Goal: Information Seeking & Learning: Compare options

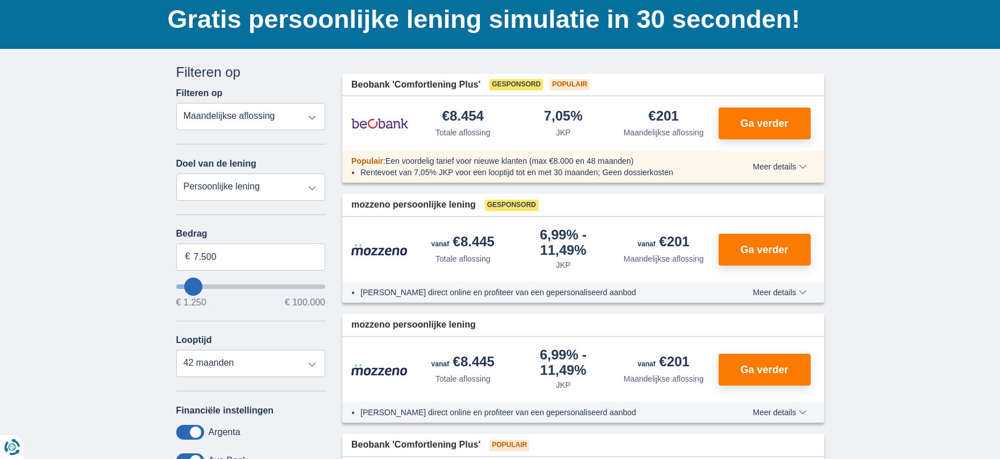
scroll to position [88, 0]
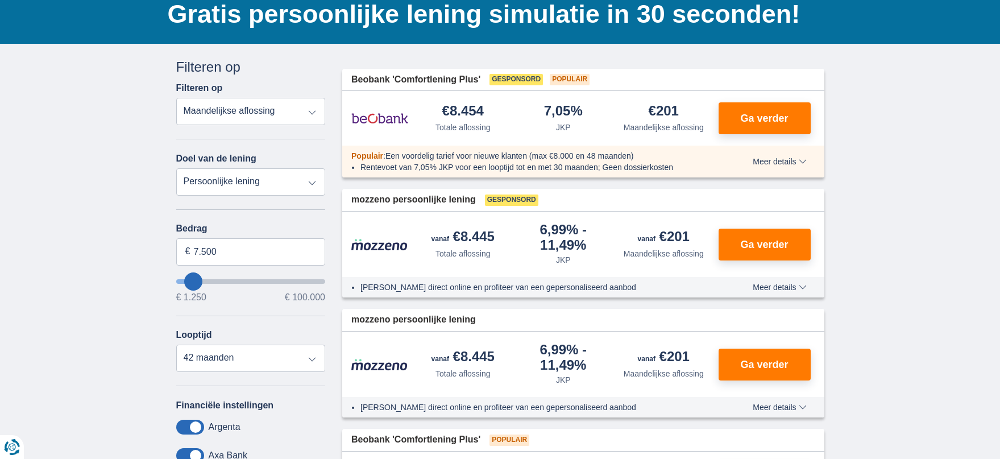
type input "10.250"
type input "10250"
select select "60"
type input "11.250"
type input "11250"
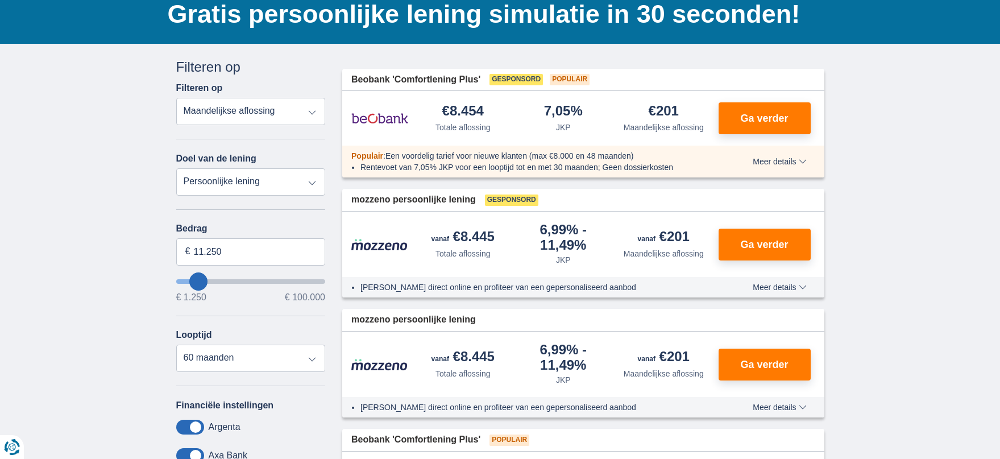
type input "15.250"
type input "15250"
type input "21.250"
type input "21250"
type input "28.250"
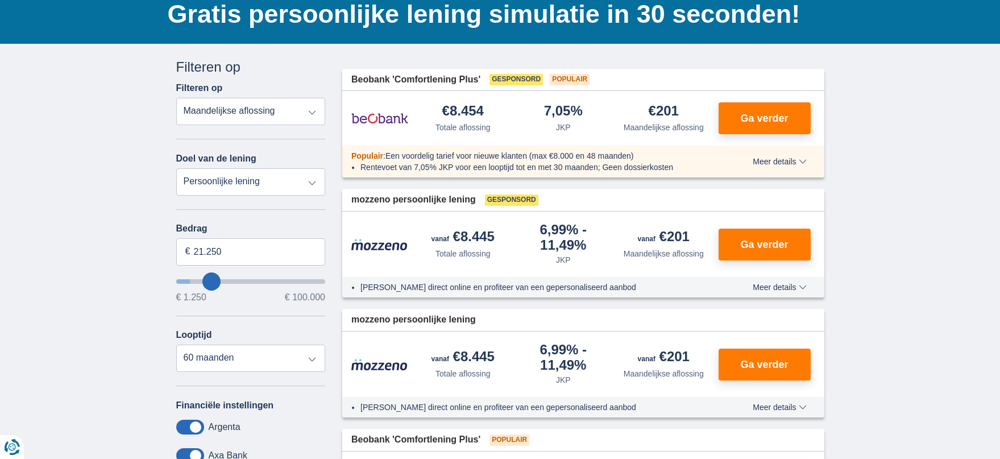
type input "28250"
select select "120"
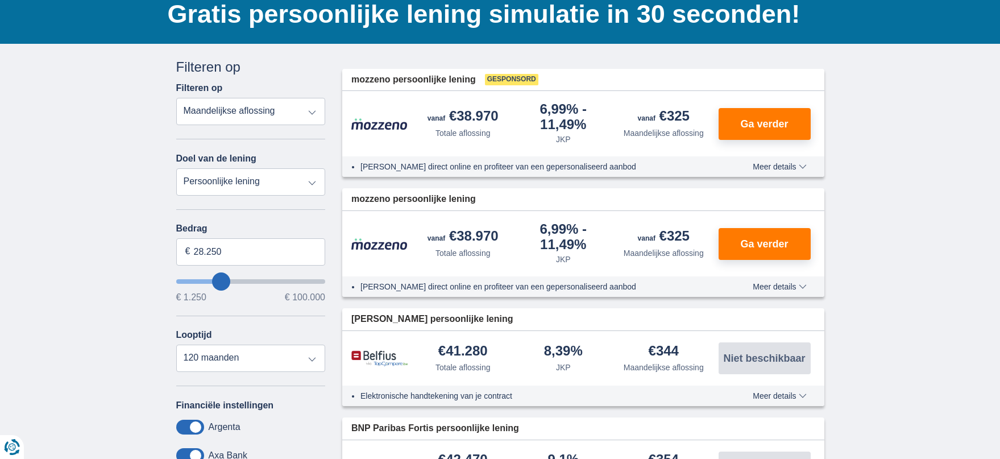
drag, startPoint x: 197, startPoint y: 279, endPoint x: 221, endPoint y: 281, distance: 24.0
type input "22.250"
type input "22250"
type input "23.250"
type input "23250"
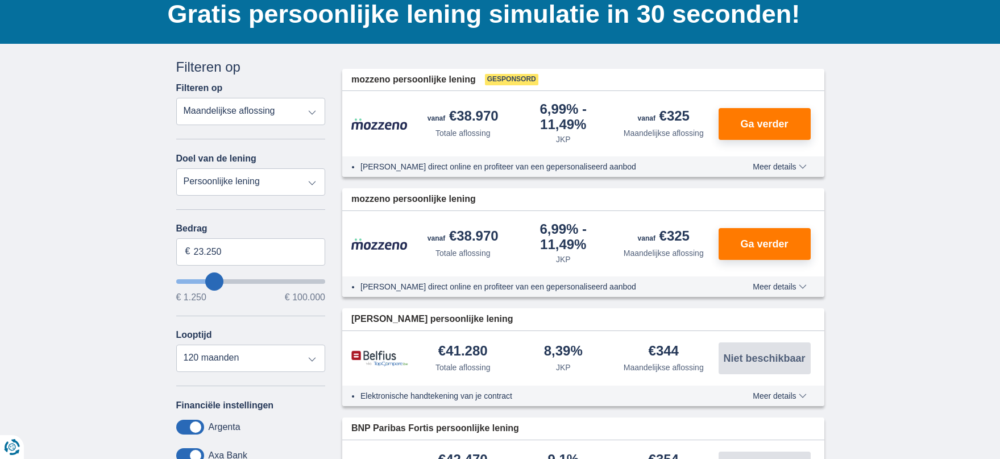
type input "24.250"
type input "24250"
type input "26.250"
type input "26250"
type input "27.250"
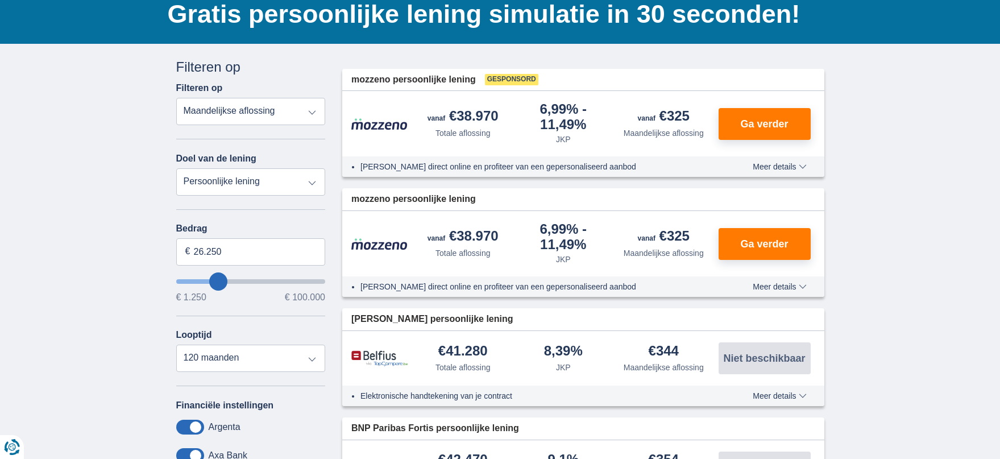
type input "27250"
type input "28.250"
type input "28250"
type input "26.250"
type input "26250"
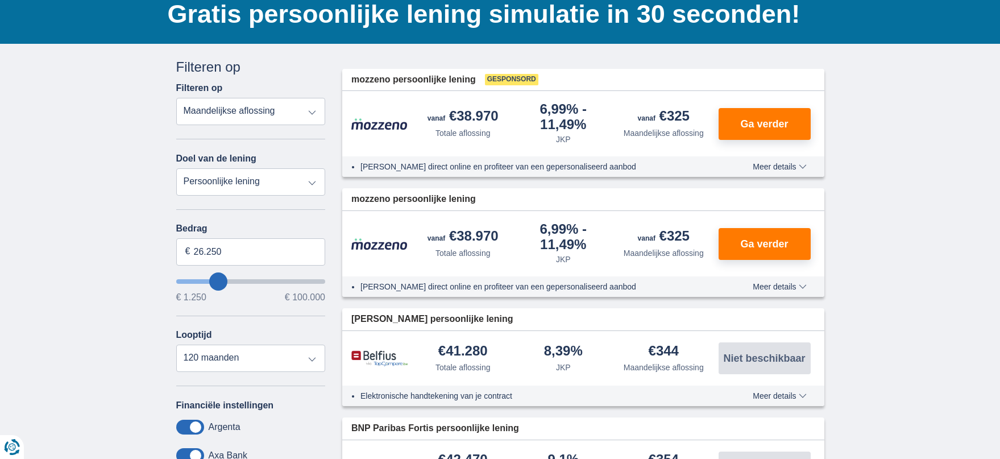
type input "20.250"
type input "20250"
type input "19.250"
type input "19250"
select select "84"
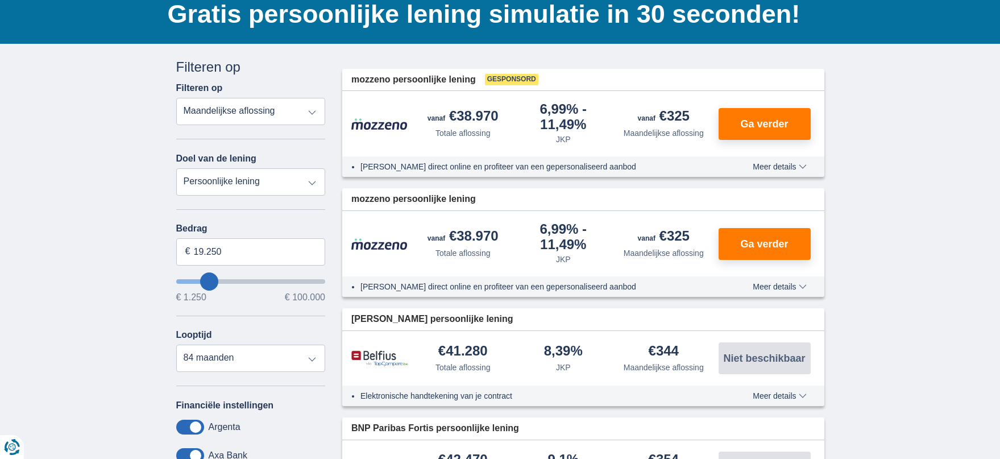
type input "18.250"
type input "18250"
type input "17.250"
type input "17250"
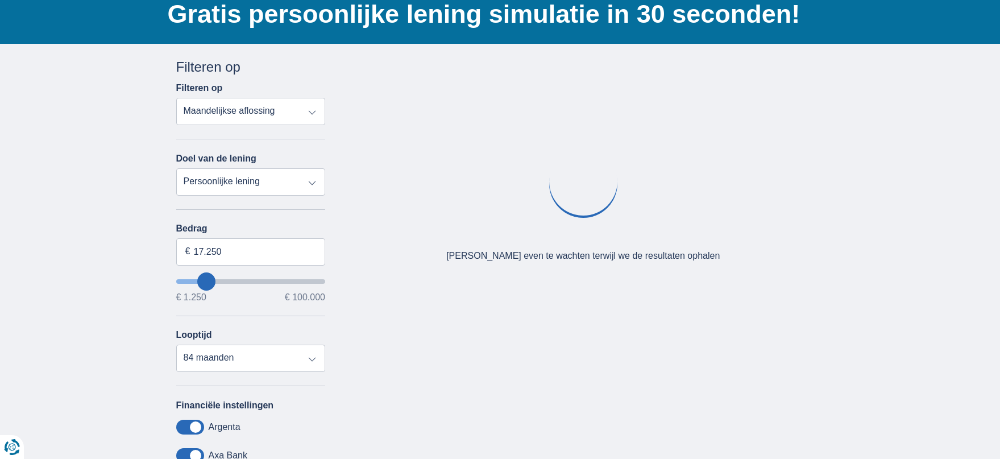
type input "16.250"
type input "16250"
type input "15.250"
type input "15250"
type input "14.250"
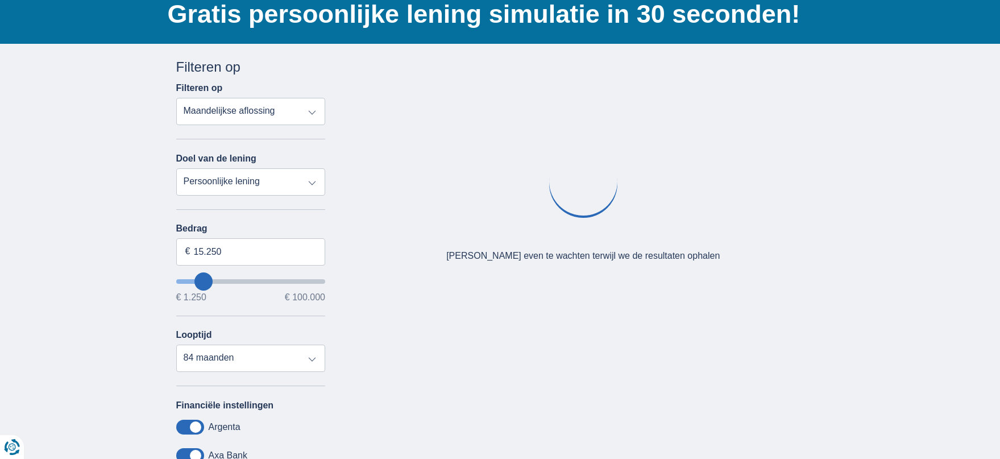
type input "14250"
select select "60"
type input "12.250"
type input "12250"
type input "11.250"
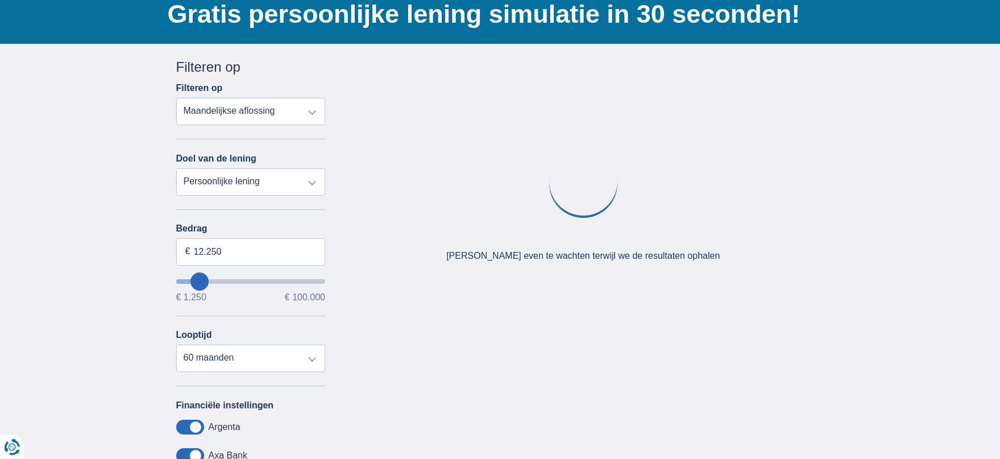
type input "11250"
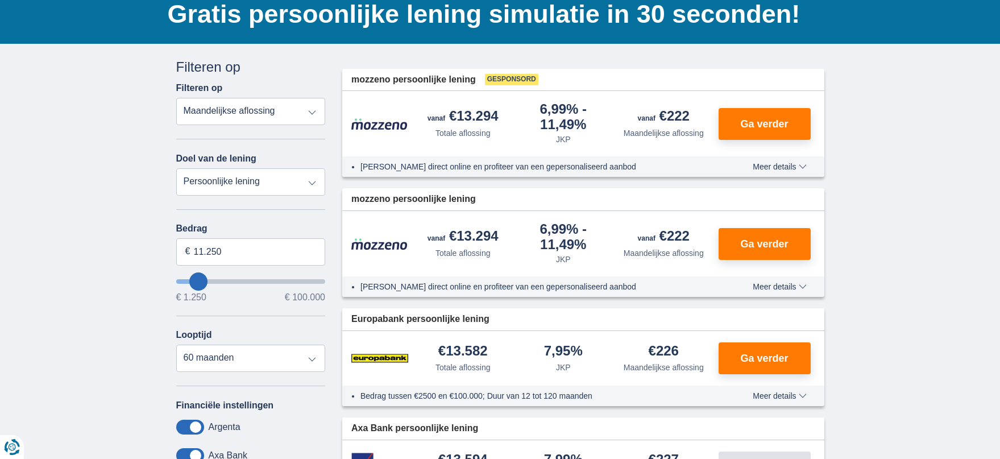
type input "14.250"
type input "14250"
type input "13.250"
type input "13250"
type input "12.250"
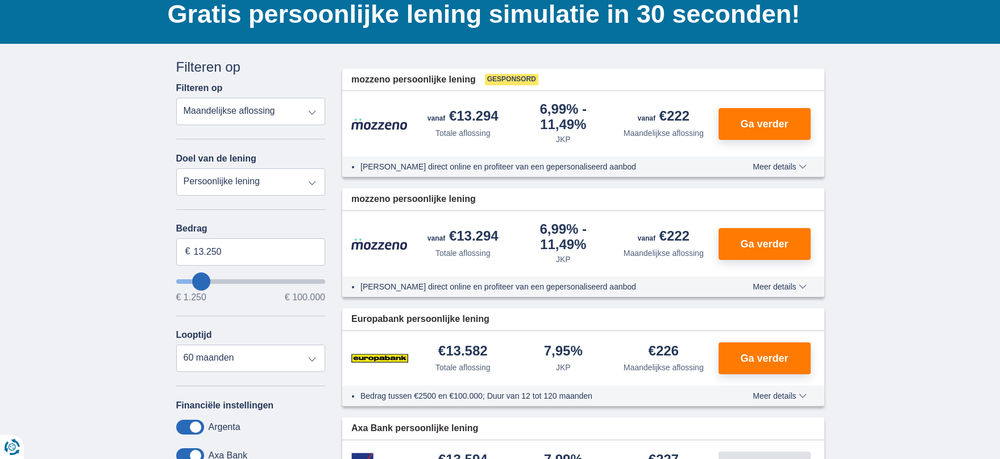
type input "12250"
drag, startPoint x: 202, startPoint y: 251, endPoint x: 208, endPoint y: 254, distance: 6.9
click at [202, 251] on input "12.250" at bounding box center [251, 251] width 150 height 27
drag, startPoint x: 235, startPoint y: 254, endPoint x: 175, endPoint y: 250, distance: 60.4
click at [176, 250] on input "12.250" at bounding box center [251, 251] width 150 height 27
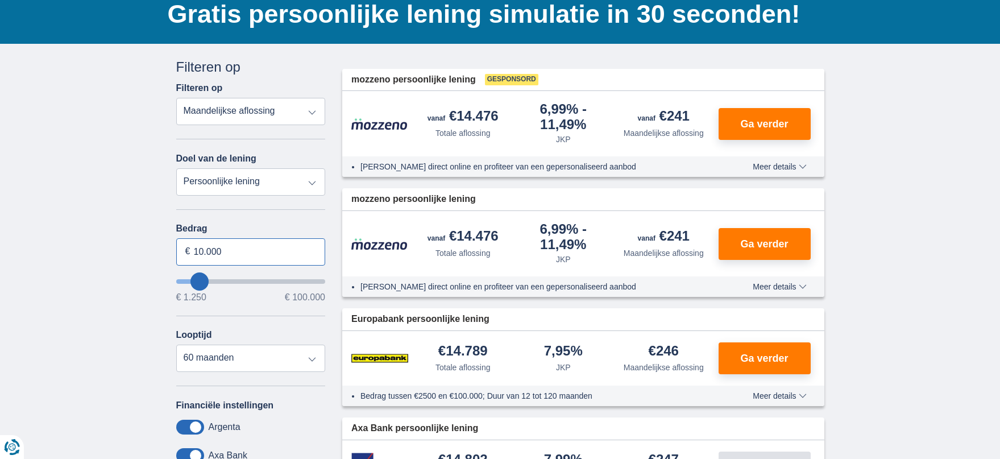
type input "9.250"
type input "9250"
select select "48"
type input "10.250"
type input "10250"
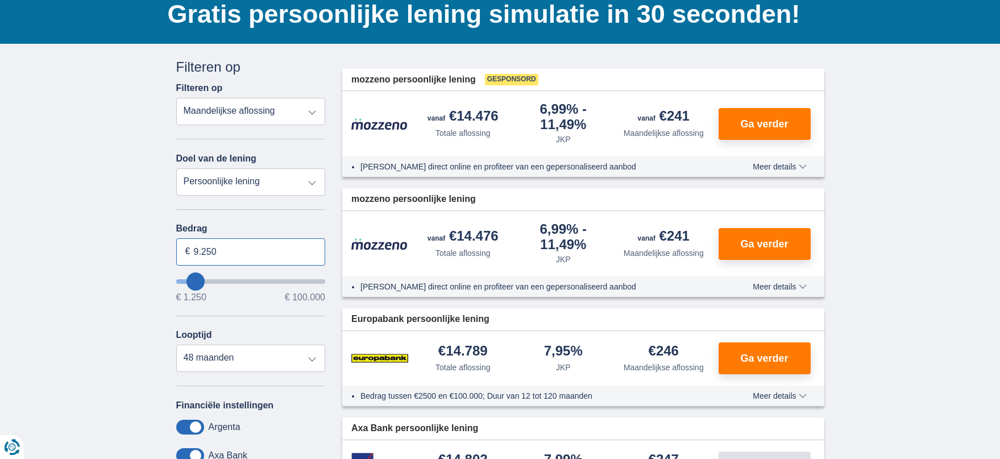
select select "60"
type input "11.250"
type input "11250"
type input "14.250"
type input "14250"
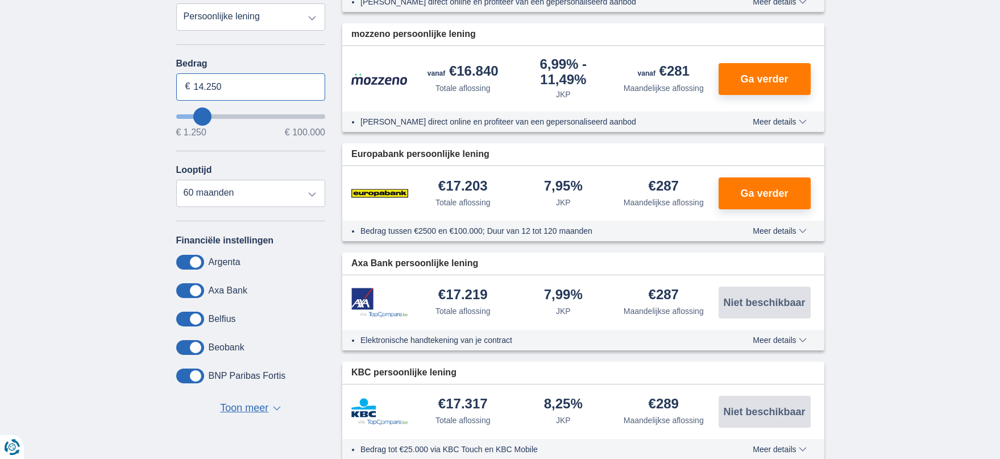
scroll to position [252, 0]
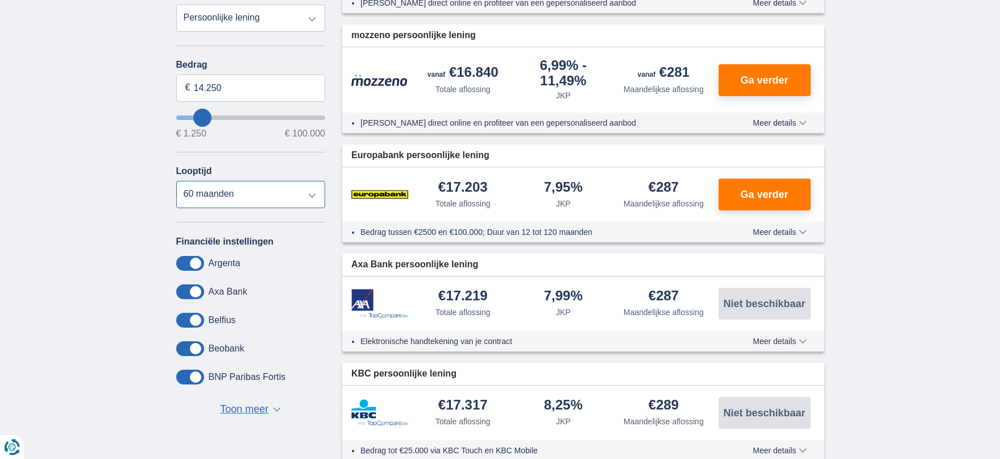
select select "12"
